Goal: Task Accomplishment & Management: Use online tool/utility

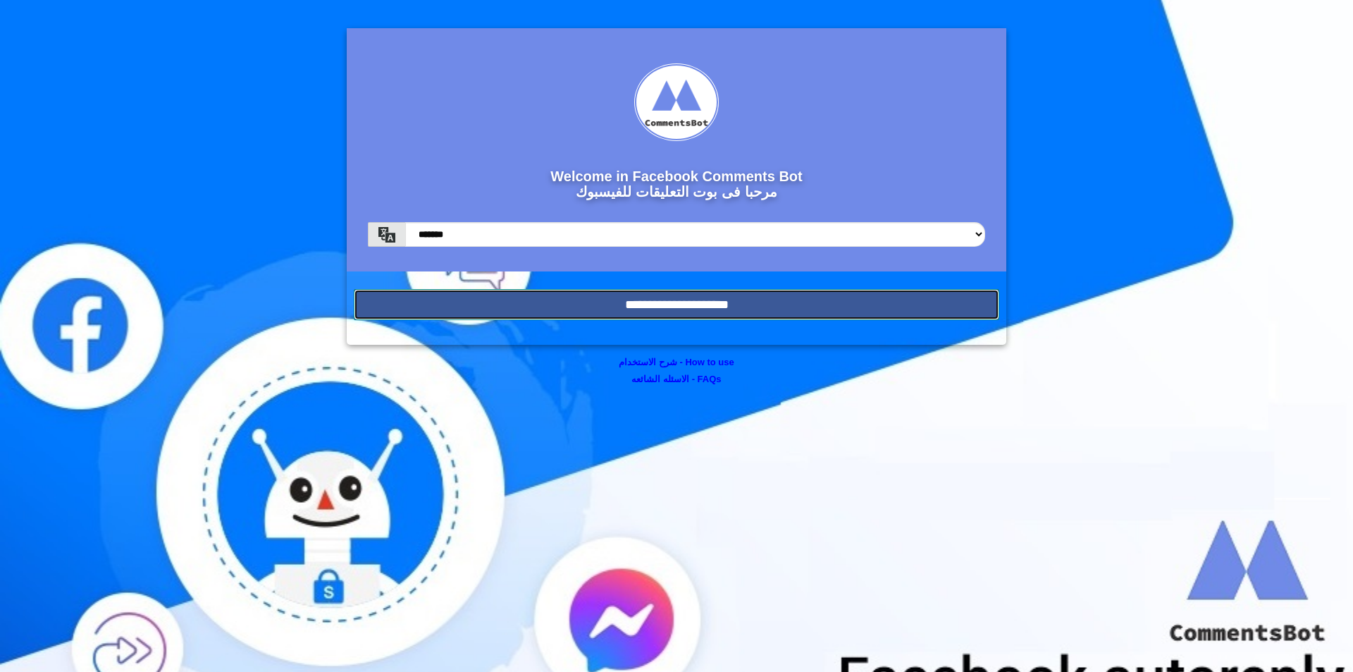
click at [726, 297] on input "**********" at bounding box center [676, 304] width 645 height 31
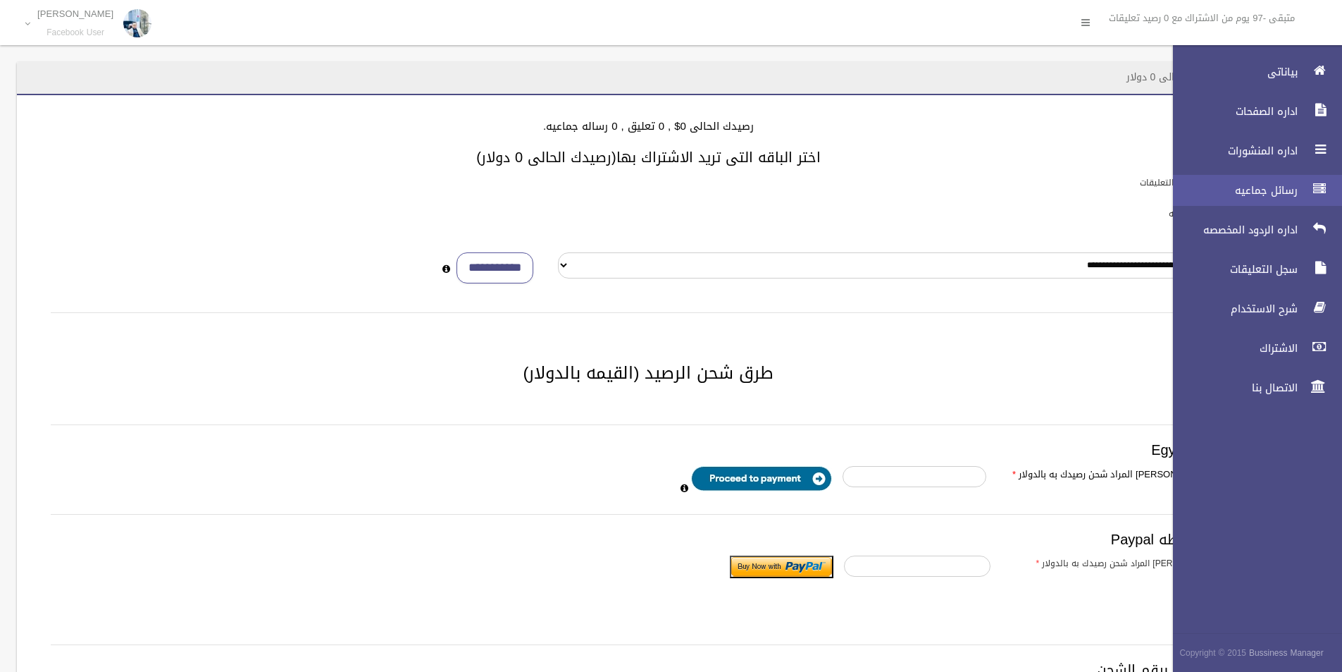
click at [1214, 193] on span "رسائل جماعيه" at bounding box center [1231, 190] width 141 height 14
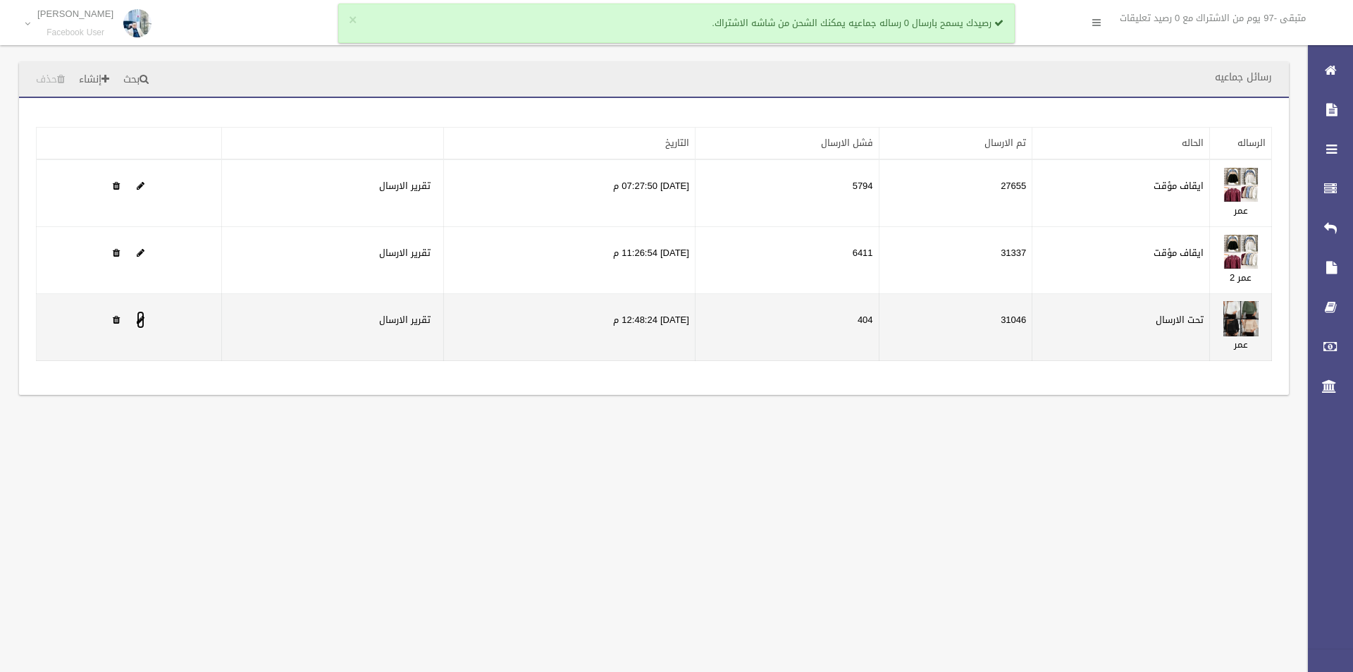
click at [141, 316] on span at bounding box center [141, 319] width 8 height 9
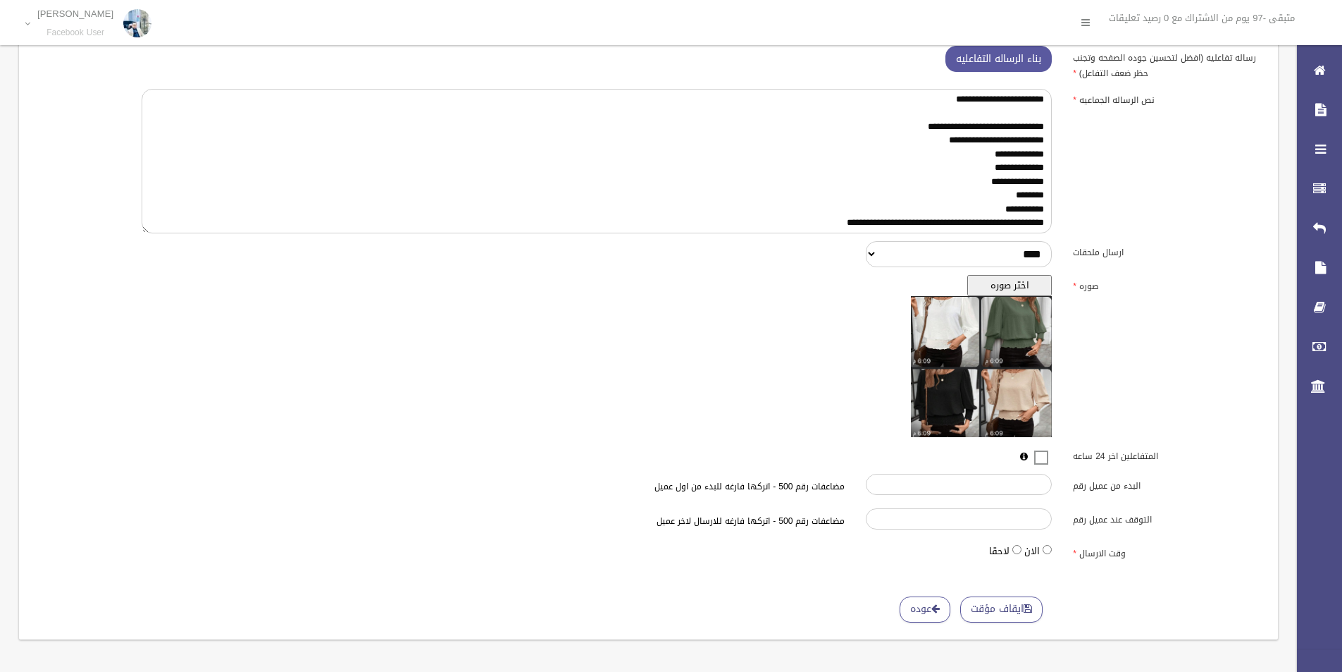
scroll to position [198, 0]
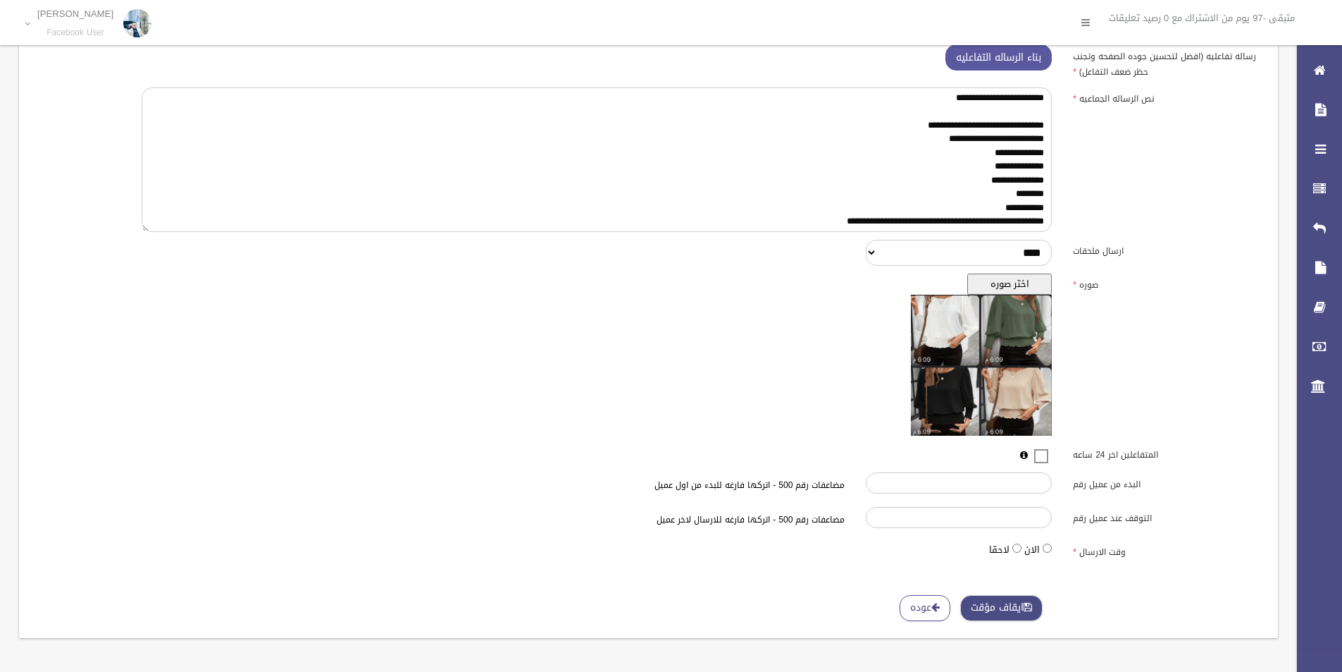
click at [1021, 603] on button "ايقاف مؤقت" at bounding box center [1001, 608] width 82 height 26
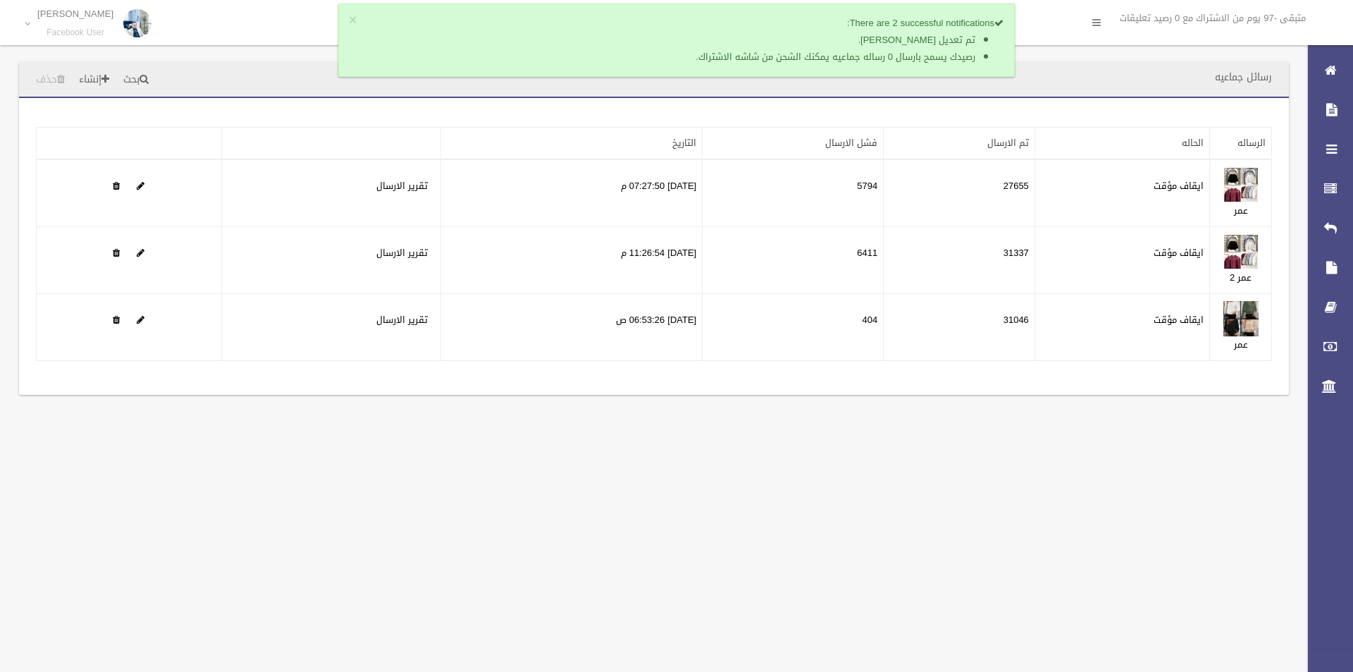
click at [147, 423] on section "رسائل جماعيه بحث إنشاء حذف تطبيق مسح البيانات" at bounding box center [654, 245] width 1308 height 366
